Goal: Task Accomplishment & Management: Complete application form

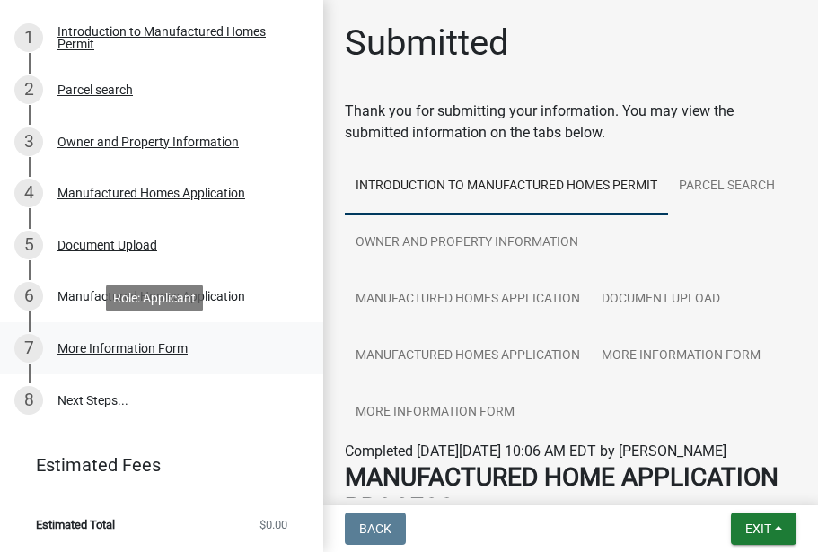
scroll to position [280, 0]
click at [120, 347] on div "More Information Form" at bounding box center [122, 349] width 130 height 13
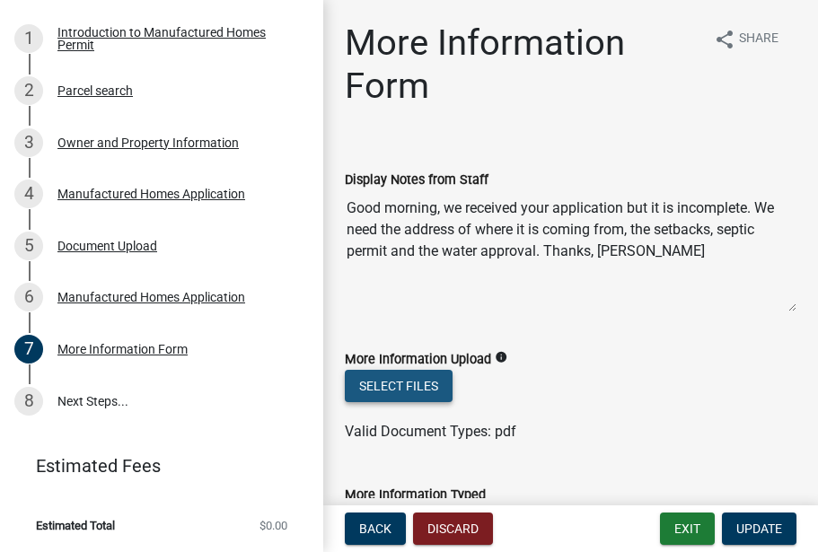
click at [392, 383] on button "Select files" at bounding box center [399, 386] width 108 height 32
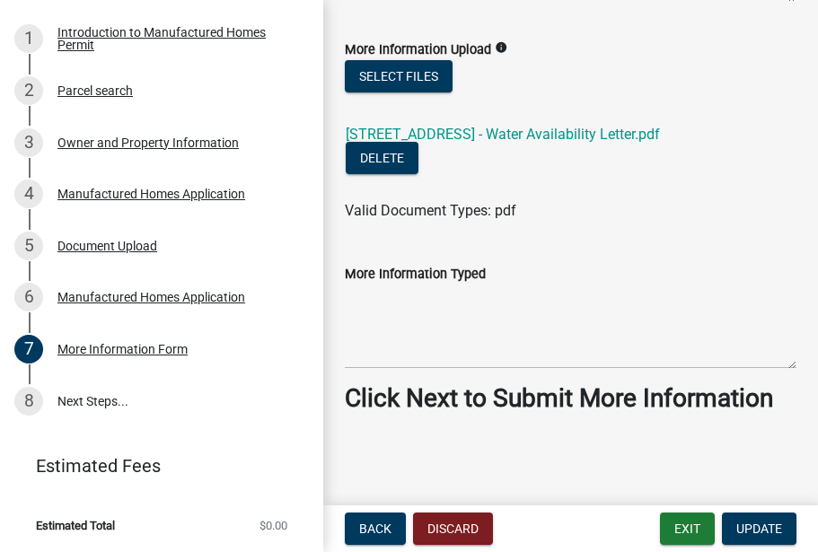
scroll to position [338, 0]
click at [743, 530] on span "Update" at bounding box center [759, 529] width 46 height 14
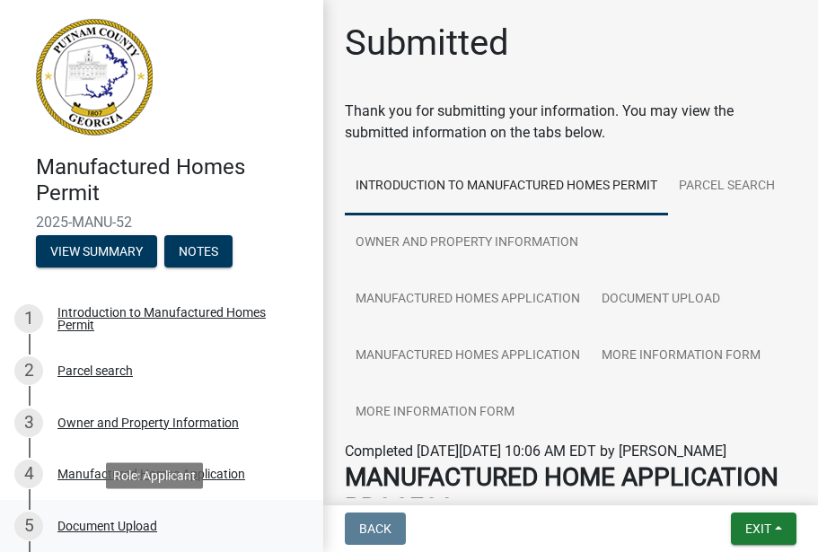
scroll to position [0, 0]
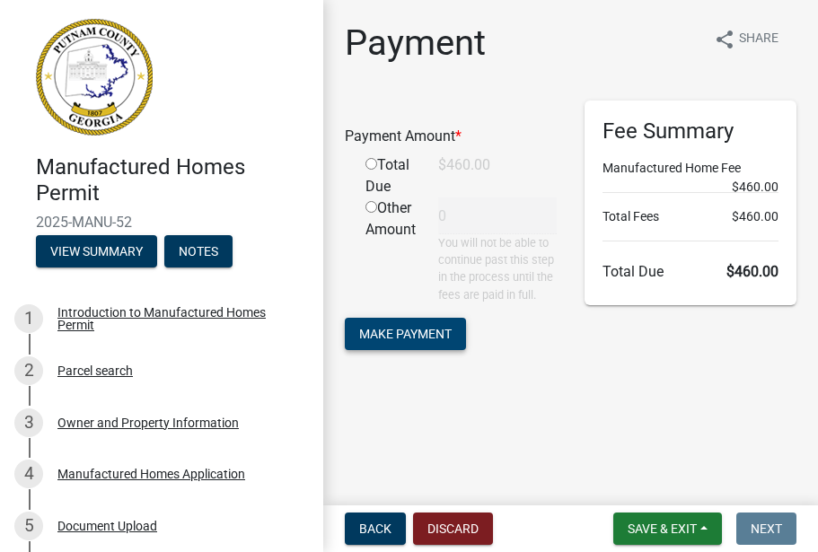
click at [393, 340] on span "Make Payment" at bounding box center [405, 333] width 92 height 14
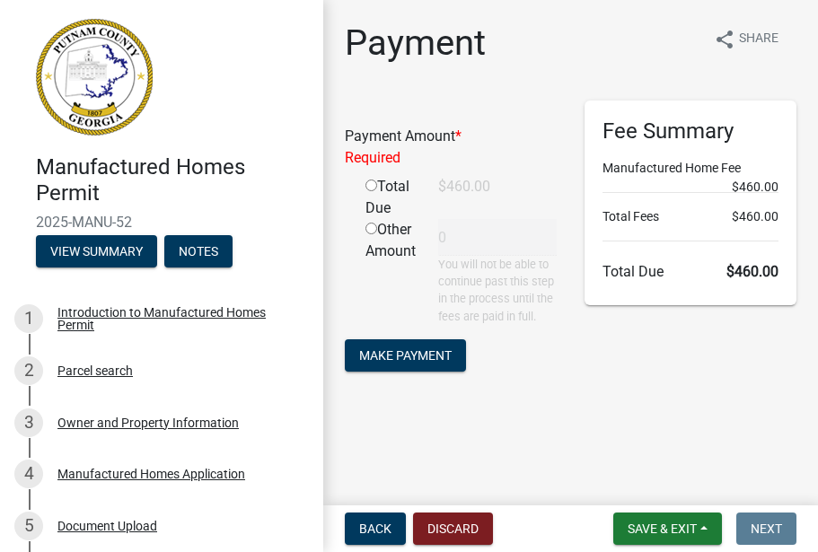
click at [367, 191] on input "radio" at bounding box center [371, 186] width 12 height 12
radio input "true"
type input "460"
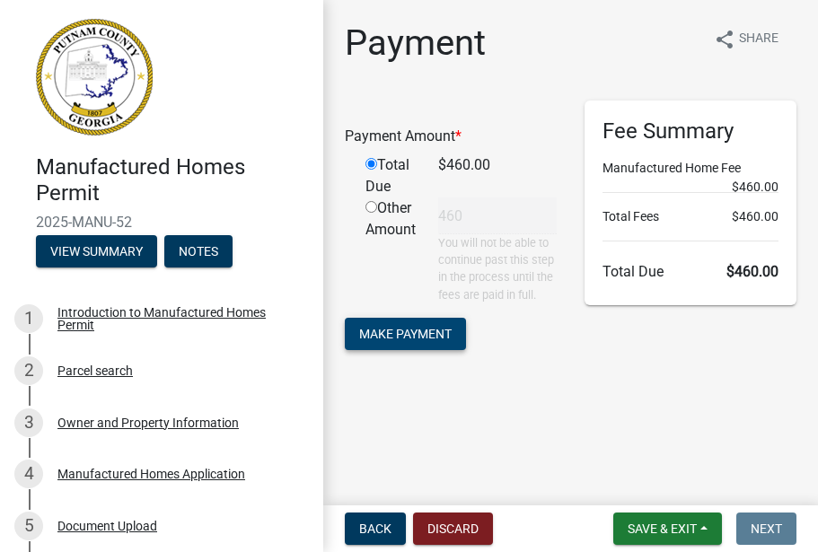
click at [406, 340] on span "Make Payment" at bounding box center [405, 333] width 92 height 14
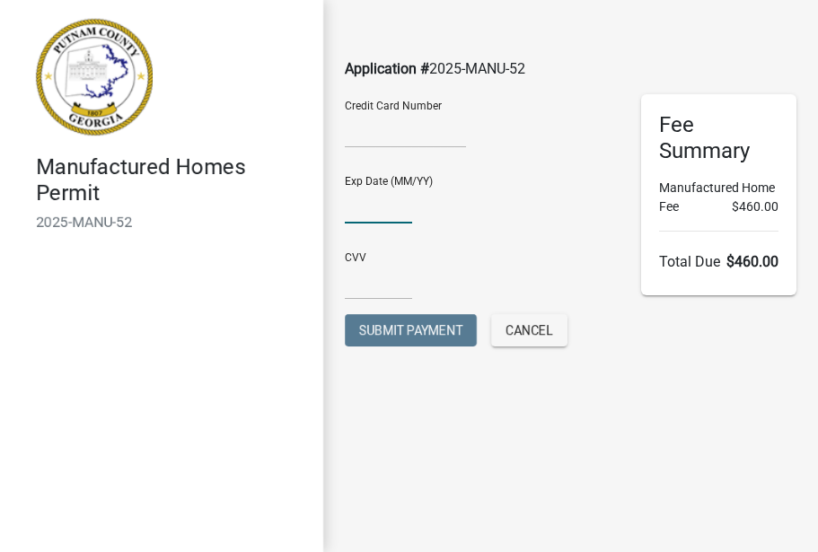
click at [358, 214] on input "text" at bounding box center [378, 205] width 67 height 37
type input "03/2028"
click at [364, 281] on input "text" at bounding box center [378, 281] width 67 height 37
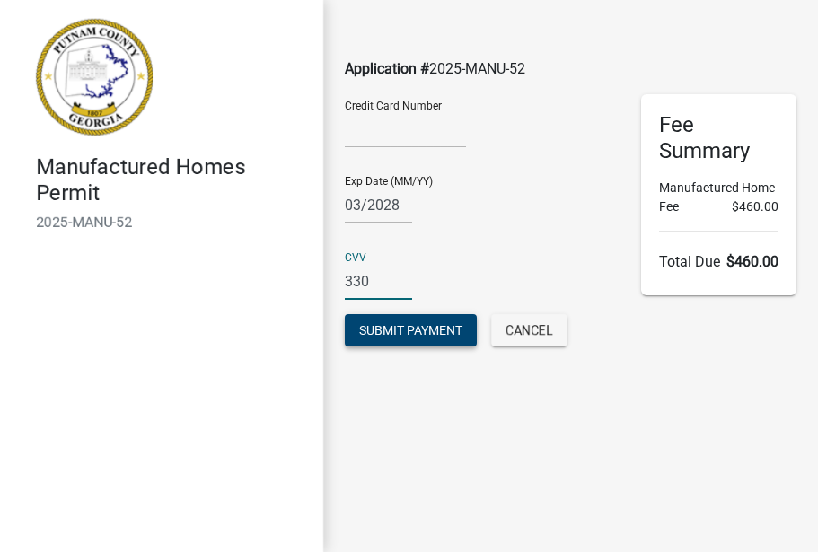
type input "330"
click at [402, 332] on span "Submit Payment" at bounding box center [410, 330] width 103 height 14
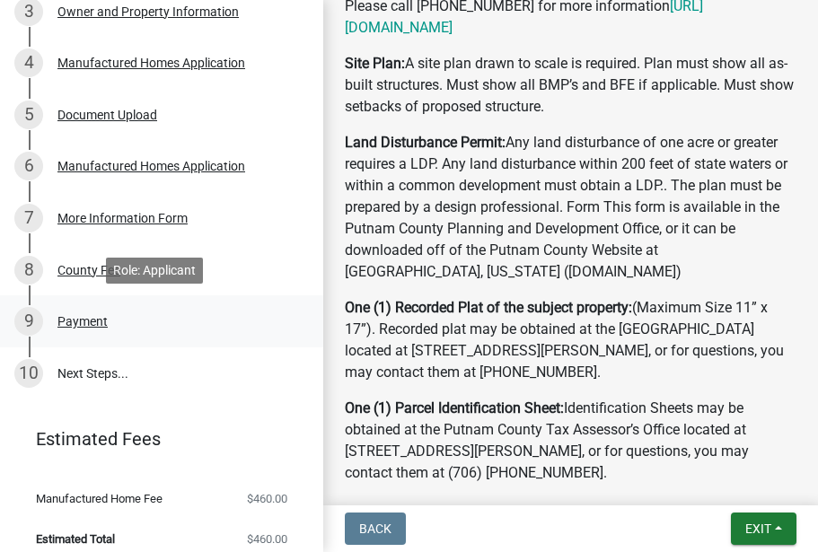
scroll to position [422, 0]
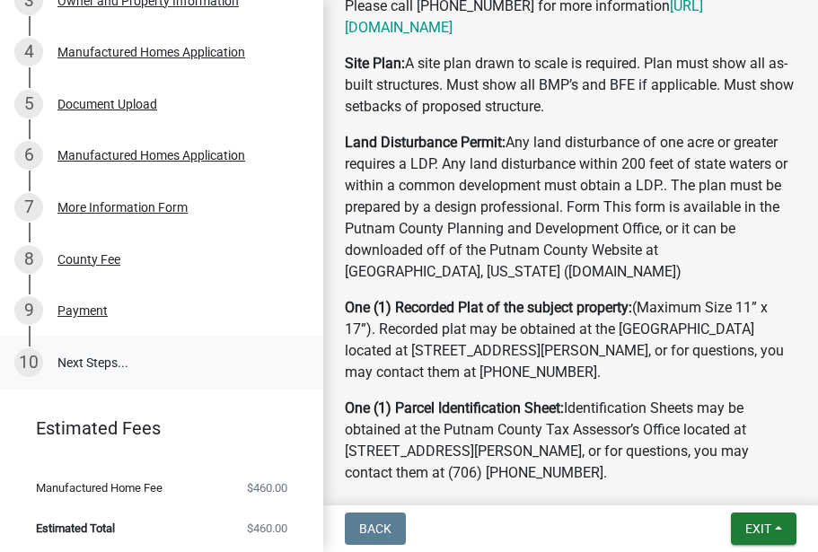
click at [76, 360] on link "10 Next Steps..." at bounding box center [161, 363] width 323 height 52
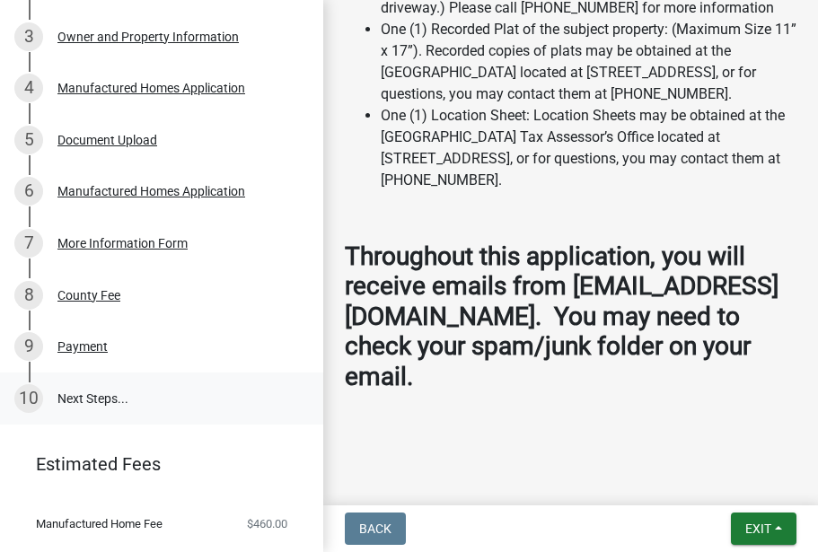
scroll to position [366, 0]
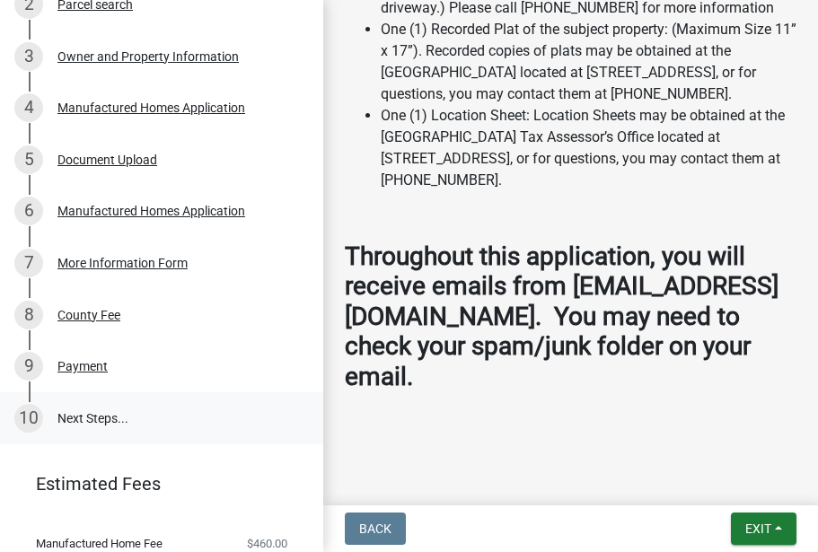
click at [28, 415] on div "10" at bounding box center [28, 418] width 29 height 29
click at [77, 411] on link "10 Next Steps..." at bounding box center [161, 418] width 323 height 52
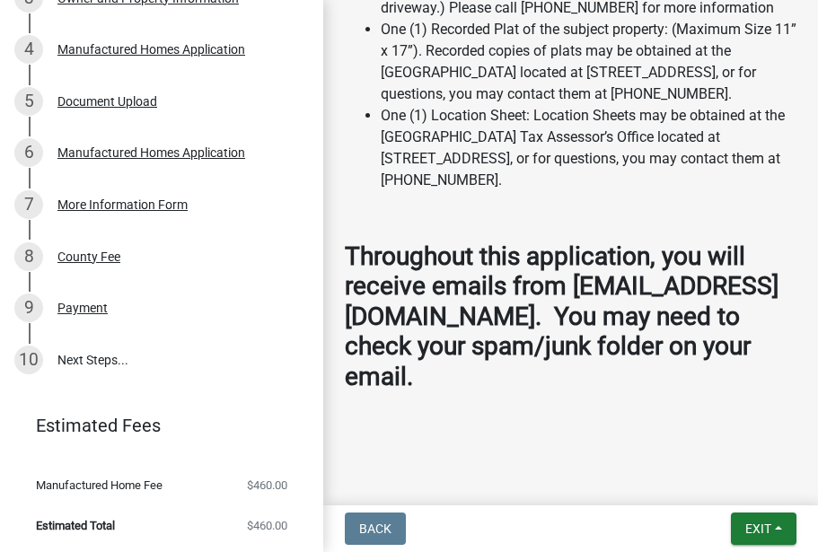
scroll to position [424, 0]
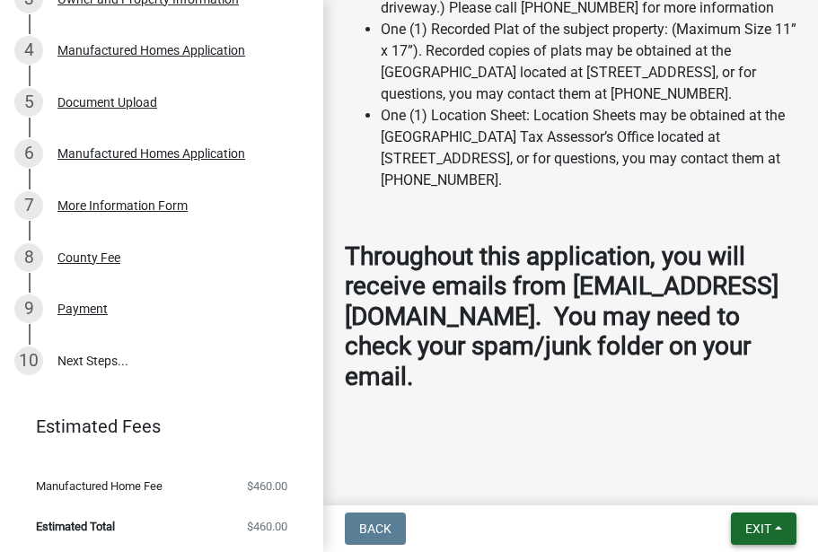
click at [756, 526] on span "Exit" at bounding box center [758, 529] width 26 height 14
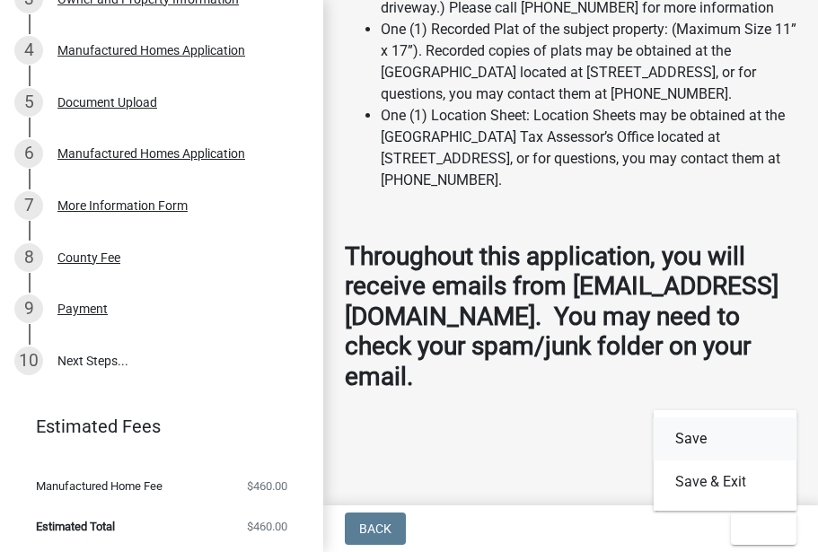
click at [686, 438] on button "Save" at bounding box center [726, 438] width 144 height 43
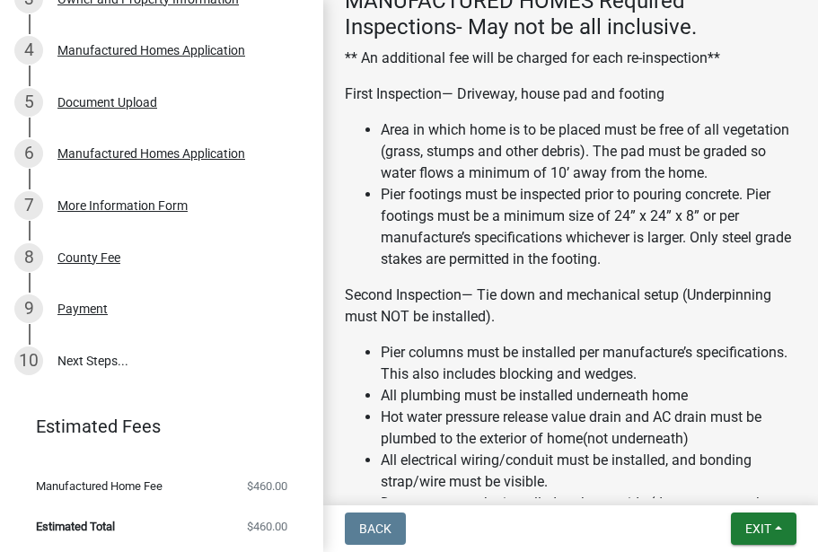
scroll to position [1827, 0]
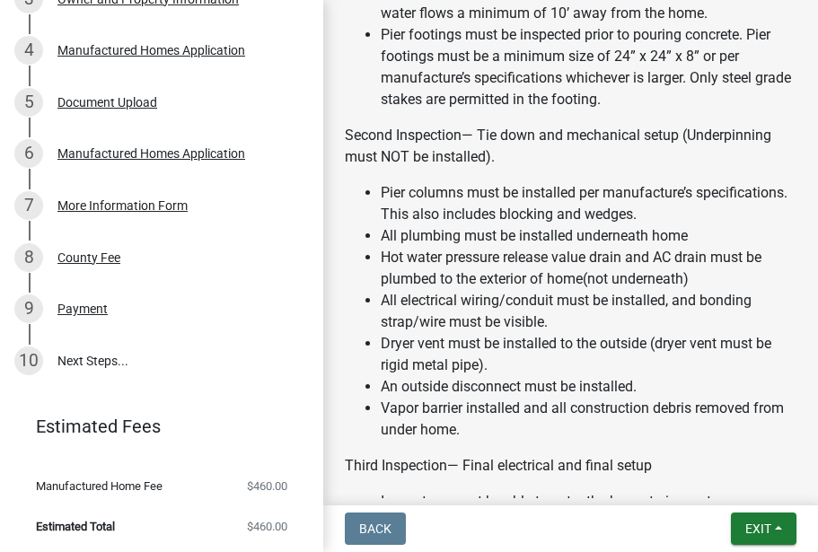
click at [602, 376] on li "Dryer vent must be installed to the outside (dryer vent must be rigid metal pip…" at bounding box center [589, 354] width 416 height 43
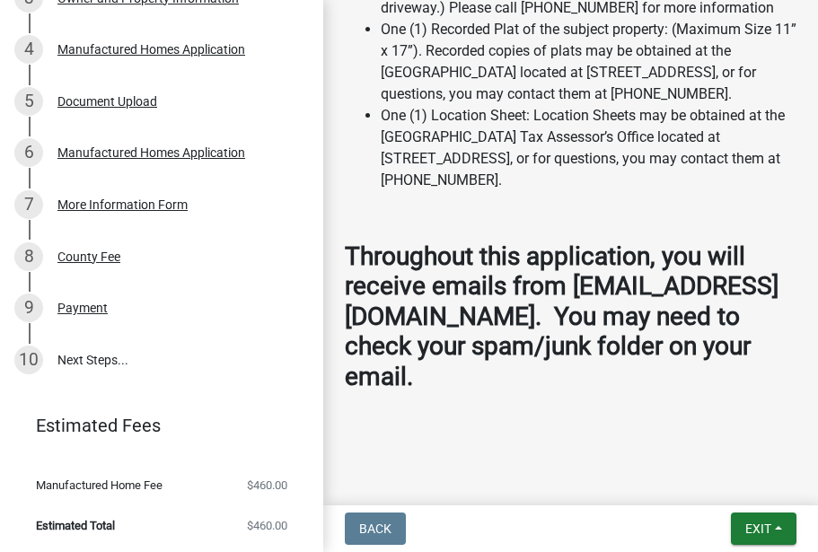
scroll to position [424, 0]
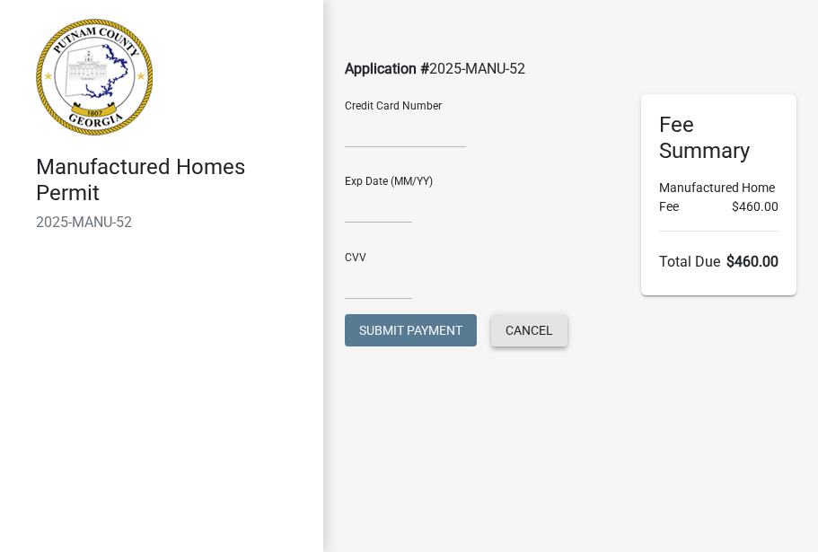
click at [536, 330] on span "Cancel" at bounding box center [529, 330] width 48 height 14
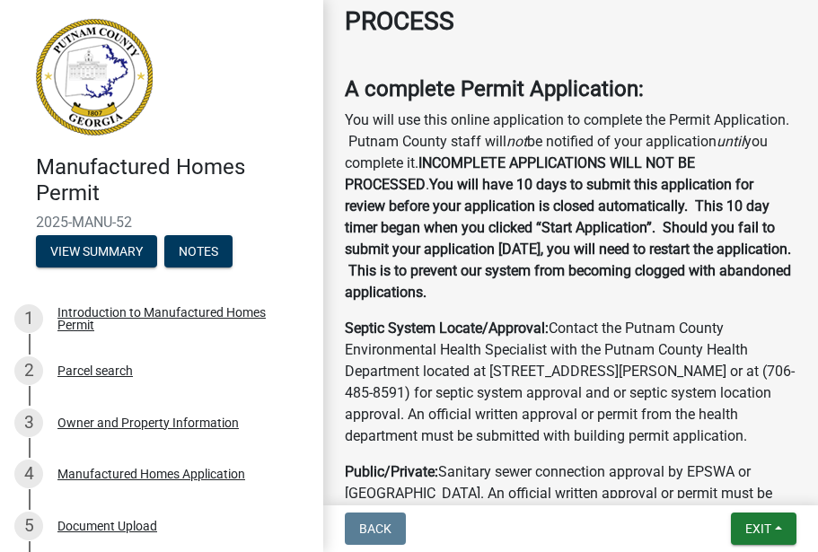
click at [401, 397] on p "Septic System Locate/Approval: Contact the Putnam County Environmental Health S…" at bounding box center [571, 382] width 452 height 129
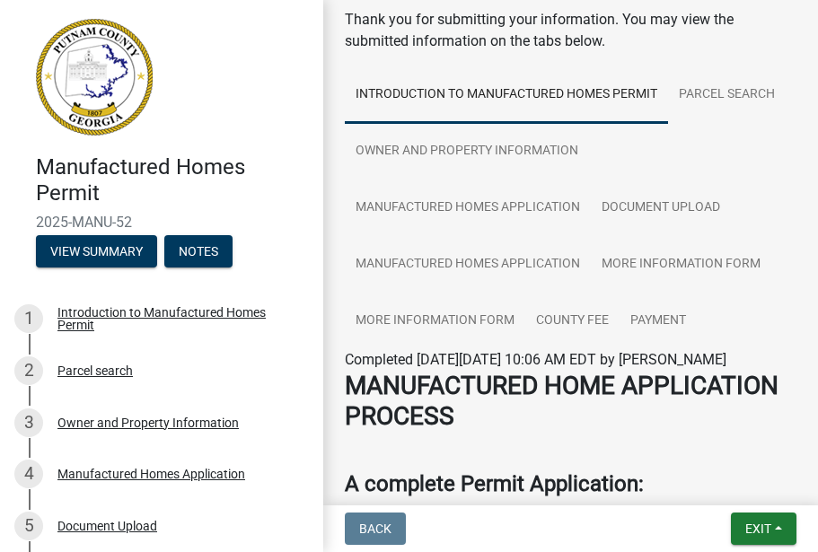
scroll to position [91, 0]
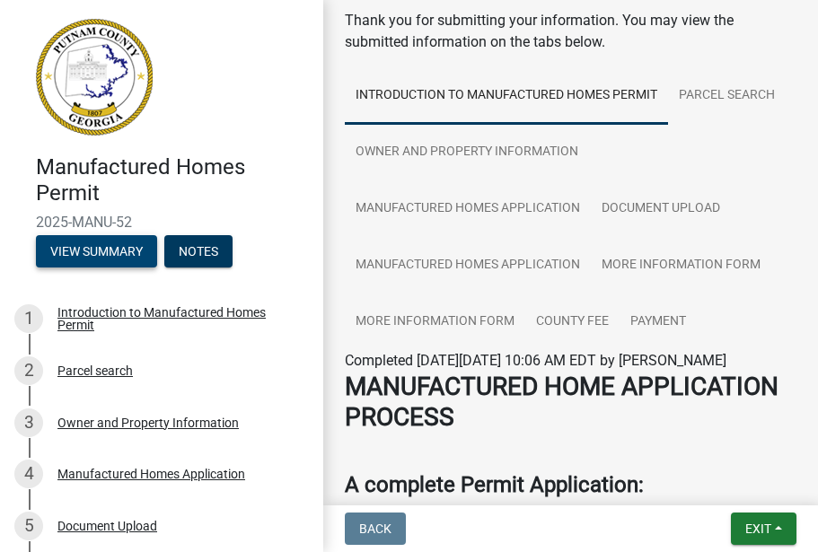
click at [87, 249] on button "View Summary" at bounding box center [96, 251] width 121 height 32
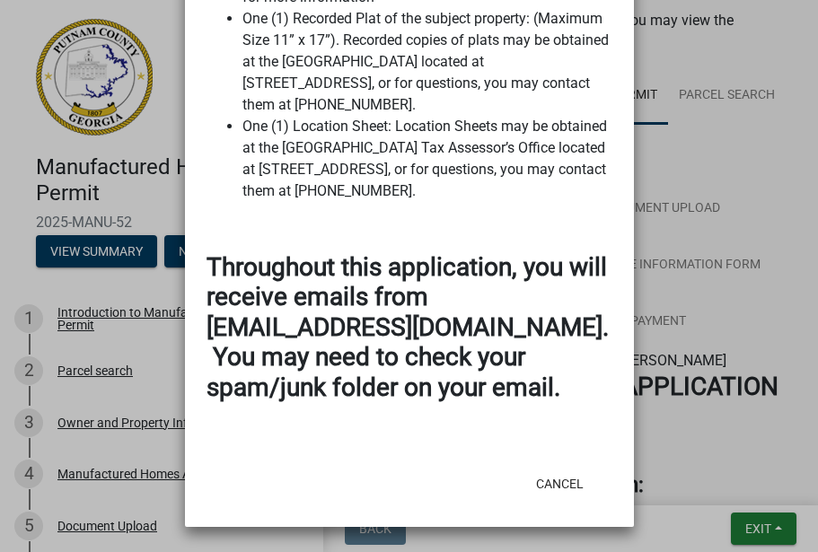
scroll to position [3903, 0]
click at [548, 479] on button "Cancel" at bounding box center [560, 484] width 76 height 32
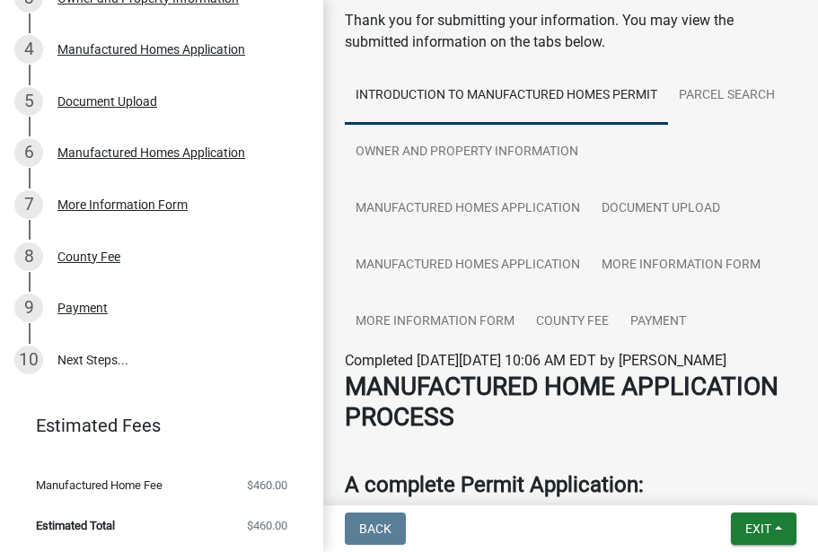
scroll to position [424, 0]
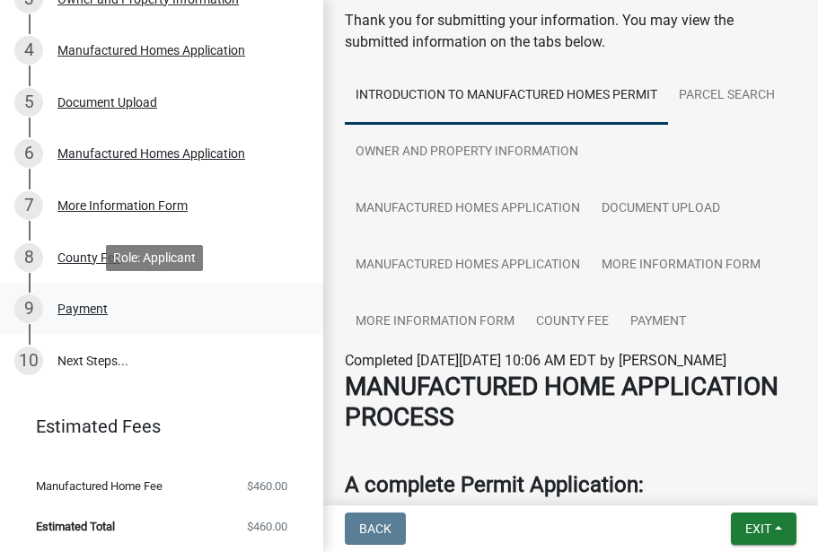
click at [80, 307] on div "Payment" at bounding box center [82, 309] width 50 height 13
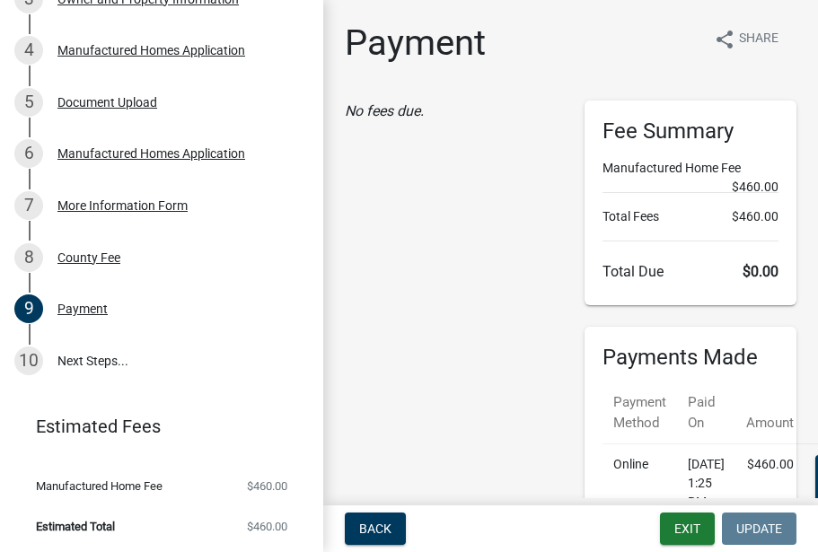
scroll to position [0, 0]
